Goal: Task Accomplishment & Management: Use online tool/utility

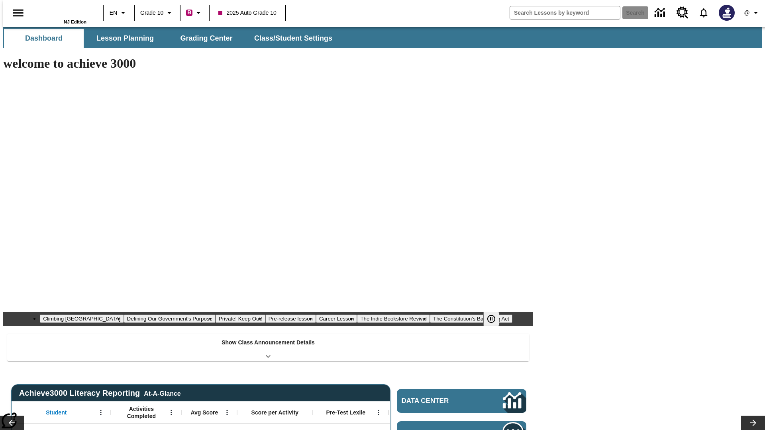
type input "-1"
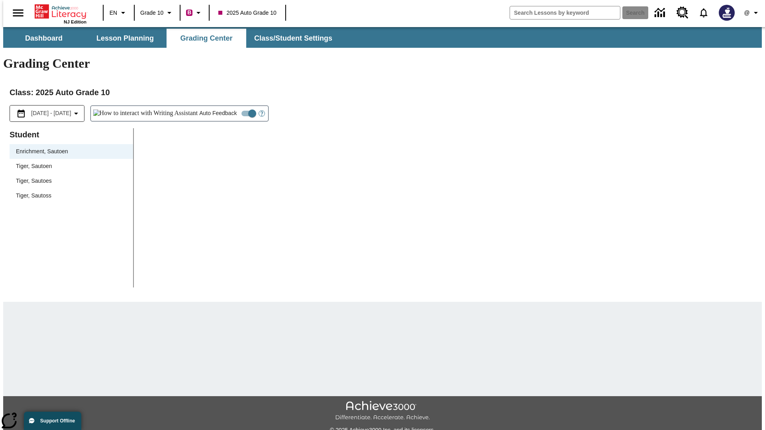
click at [68, 162] on div "Tiger, Sautoen" at bounding box center [71, 166] width 111 height 8
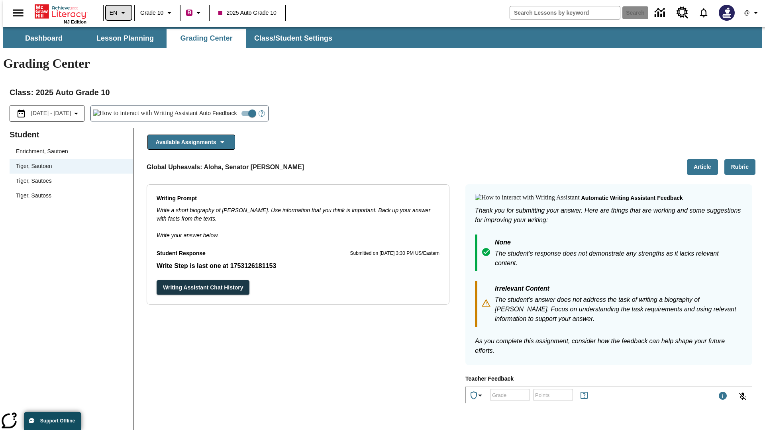
click at [118, 13] on icon "Language: EN, Select a language" at bounding box center [123, 13] width 10 height 10
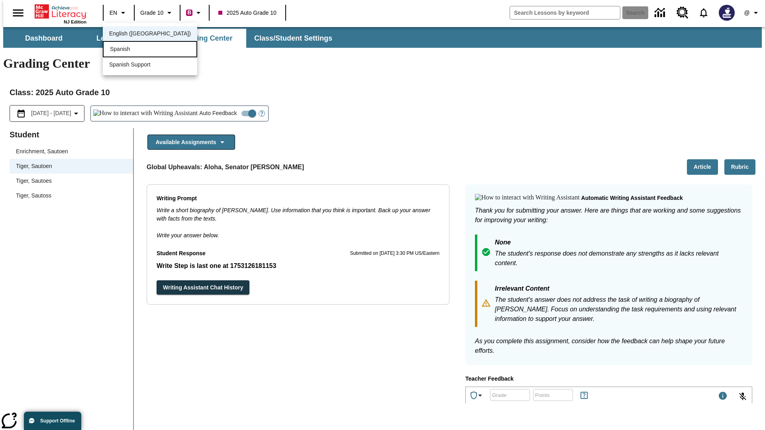
click at [133, 50] on div "Spanish" at bounding box center [150, 49] width 94 height 16
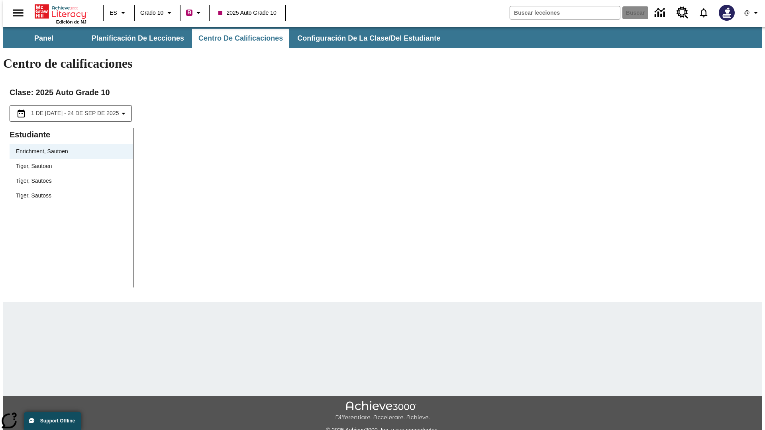
click at [68, 162] on div "Tiger, Sautoen" at bounding box center [71, 166] width 111 height 8
